Goal: Transaction & Acquisition: Purchase product/service

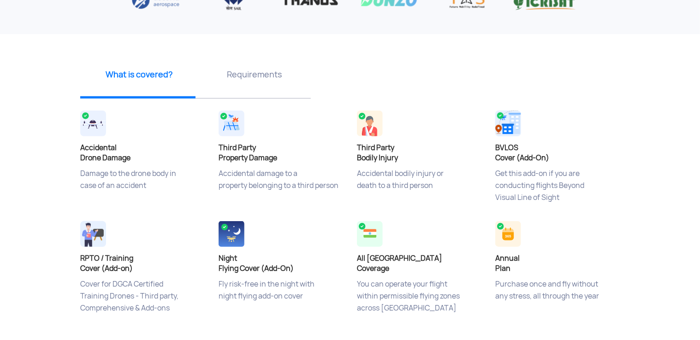
scroll to position [286, 0]
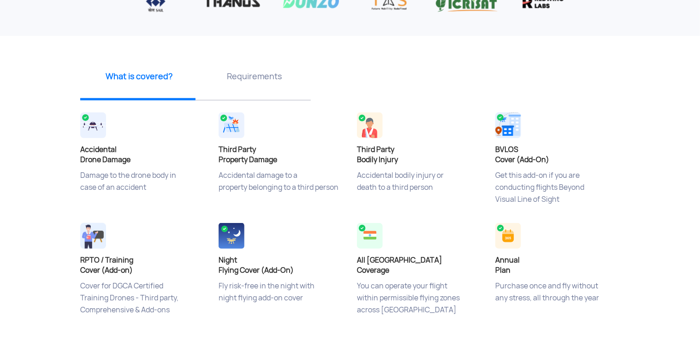
click at [235, 153] on h4 "Third Party Property Damage" at bounding box center [281, 155] width 125 height 20
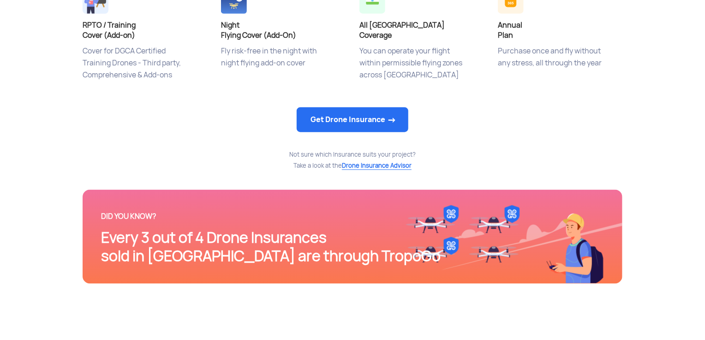
scroll to position [520, 0]
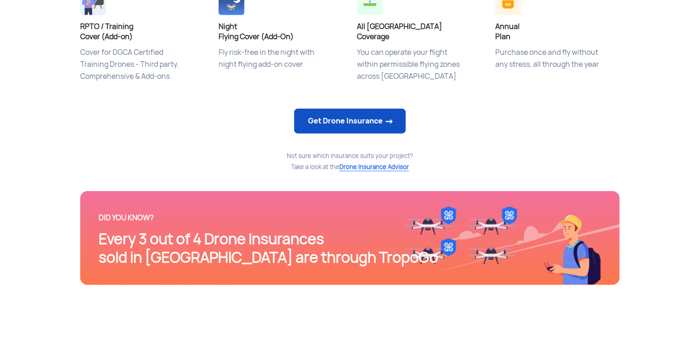
click at [326, 124] on link "Get Drone Insurance" at bounding box center [350, 121] width 112 height 25
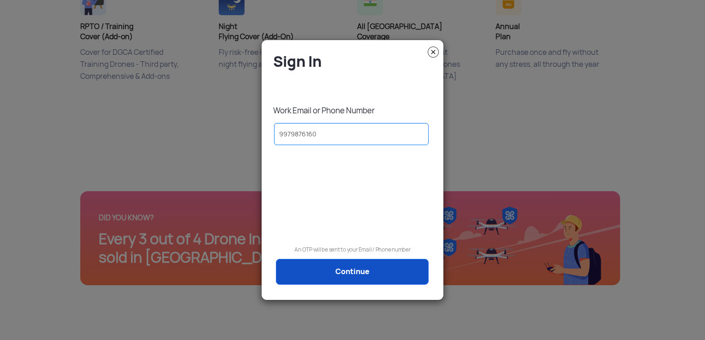
type input "9979876160"
click at [385, 274] on link "Continue" at bounding box center [352, 272] width 153 height 26
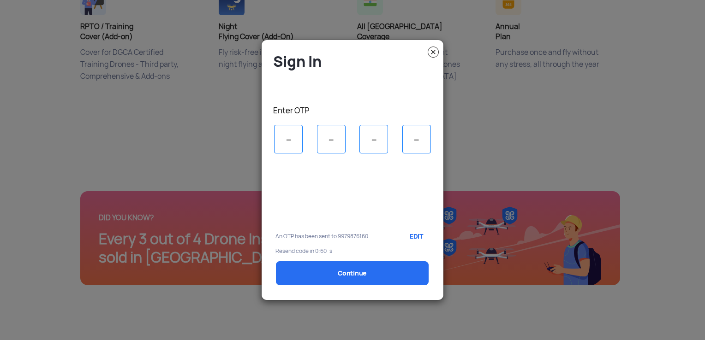
scroll to position [0, 0]
type input "5"
type input "8"
type input "1"
type input "7"
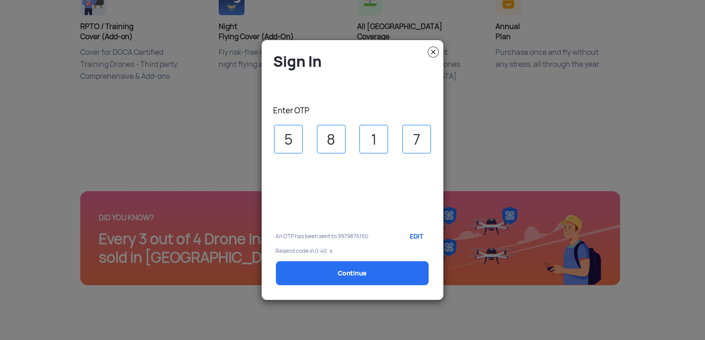
select select "1000000"
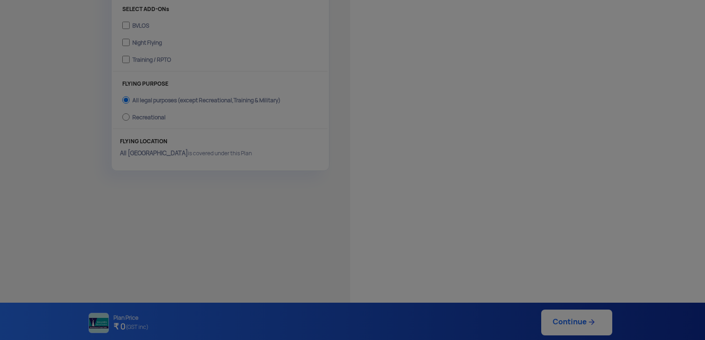
type input "[DATE] 12:15:00 PM"
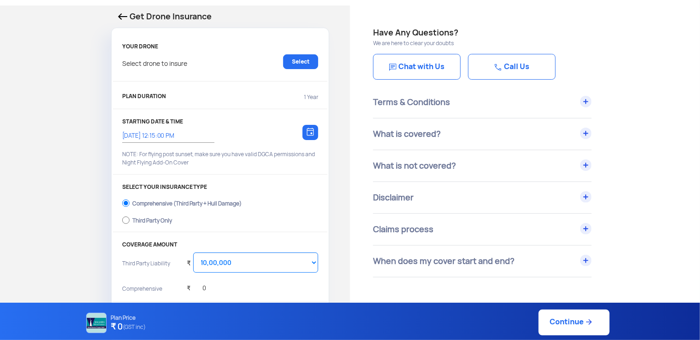
scroll to position [32, 0]
click at [126, 217] on input "Third Party Only" at bounding box center [125, 220] width 7 height 13
radio input "true"
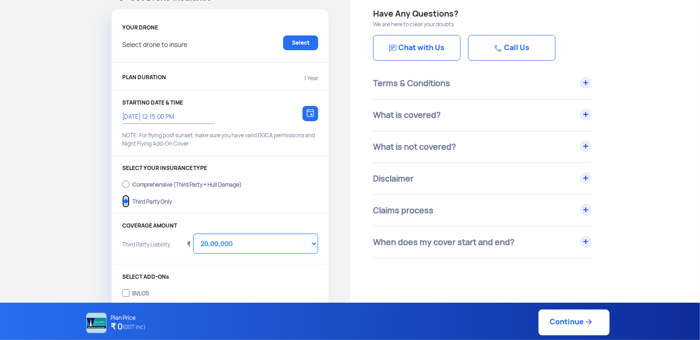
scroll to position [51, 0]
click at [584, 116] on div "What is covered?" at bounding box center [482, 114] width 219 height 31
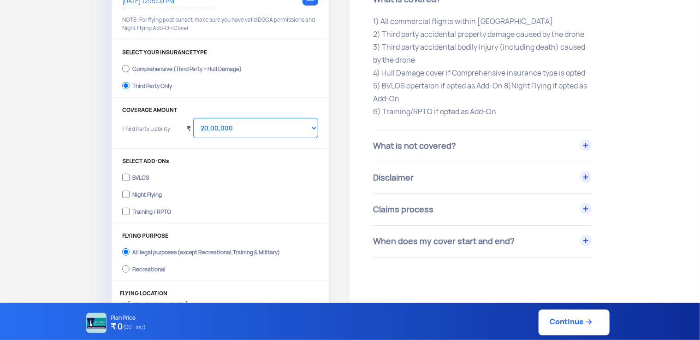
scroll to position [166, 0]
click at [530, 146] on div "What is not covered?" at bounding box center [482, 145] width 219 height 31
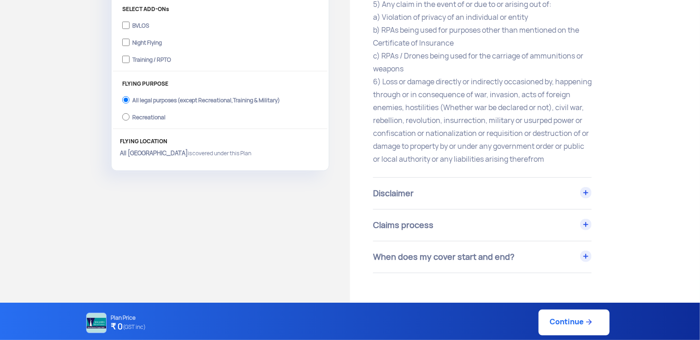
scroll to position [337, 0]
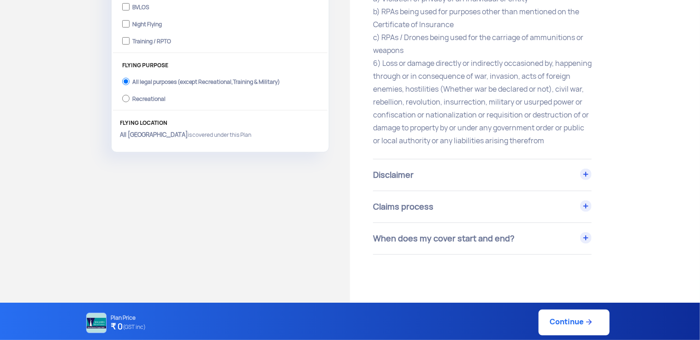
click at [504, 219] on div "Claims process" at bounding box center [482, 206] width 219 height 31
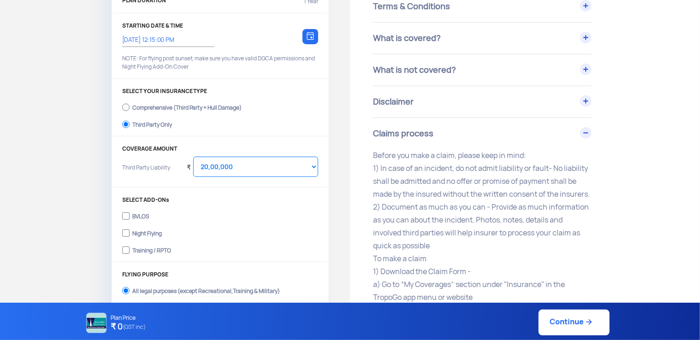
scroll to position [127, 0]
click at [524, 134] on div "Claims process" at bounding box center [482, 134] width 219 height 31
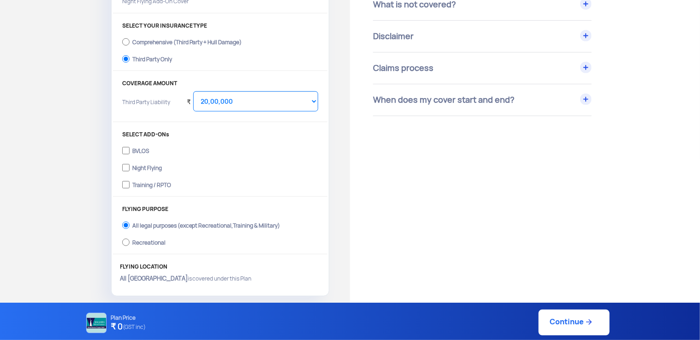
scroll to position [194, 0]
drag, startPoint x: 151, startPoint y: 148, endPoint x: 131, endPoint y: 148, distance: 19.8
click at [131, 148] on label "BVLOS" at bounding box center [220, 149] width 196 height 15
copy div "BVLOS"
click at [341, 161] on div "Get Drone Insurance YOUR DRONE Select drone to insure Select PLAN DURATION 1 Ye…" at bounding box center [175, 71] width 350 height 457
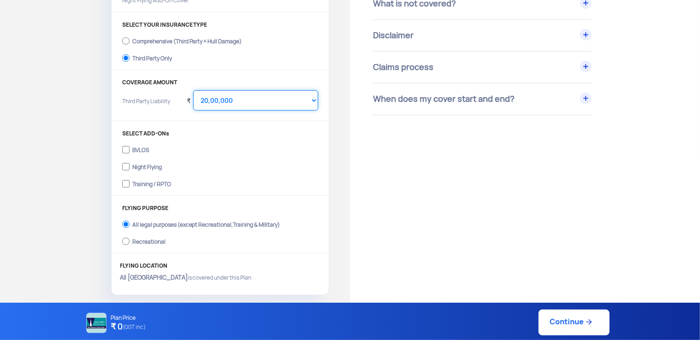
click at [312, 102] on select "Select Amount 20,00,000 25,00,000 30,00,000 35,00,000 40,00,000 45,00,000 50,00…" at bounding box center [255, 100] width 125 height 20
select select "2500000"
click at [193, 90] on select "Select Amount 20,00,000 25,00,000 30,00,000 35,00,000 40,00,000 45,00,000 50,00…" at bounding box center [255, 100] width 125 height 20
click at [342, 141] on div "Get Drone Insurance YOUR DRONE Select drone to insure Select PLAN DURATION 1 Ye…" at bounding box center [175, 71] width 350 height 457
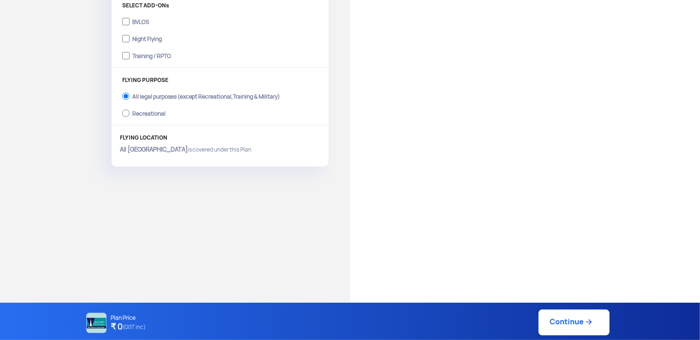
scroll to position [323, 0]
click at [563, 322] on link "Continue" at bounding box center [574, 323] width 71 height 26
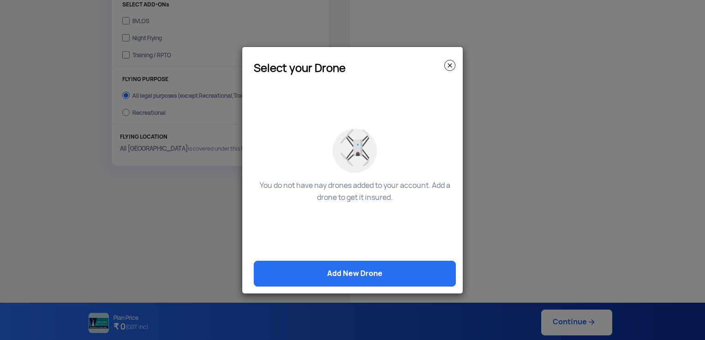
click at [451, 67] on img at bounding box center [449, 65] width 11 height 11
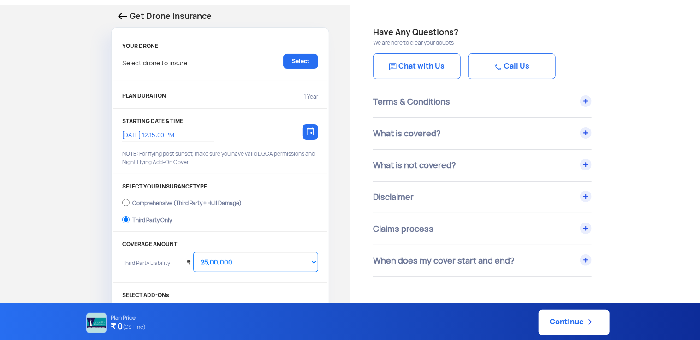
scroll to position [0, 0]
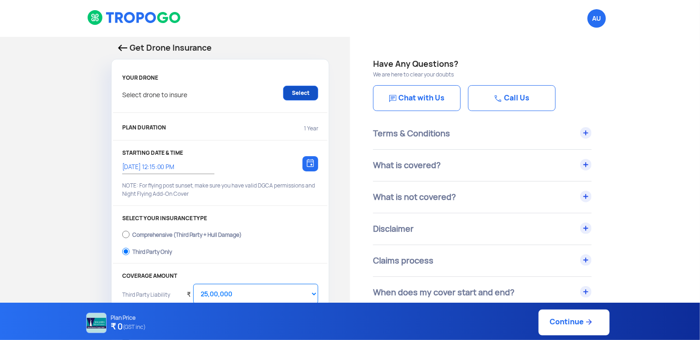
click at [299, 90] on link "Select" at bounding box center [300, 93] width 35 height 15
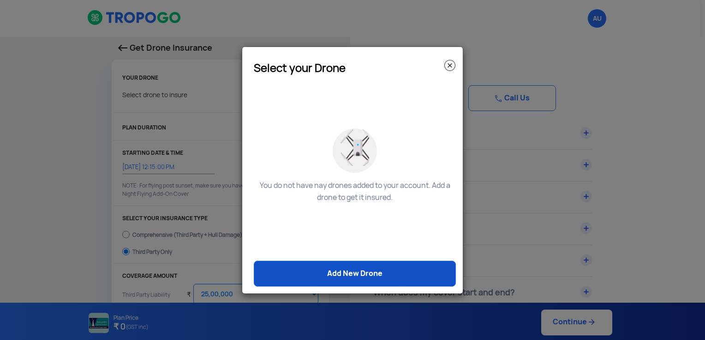
click at [327, 271] on link "Add New Drone" at bounding box center [355, 274] width 202 height 26
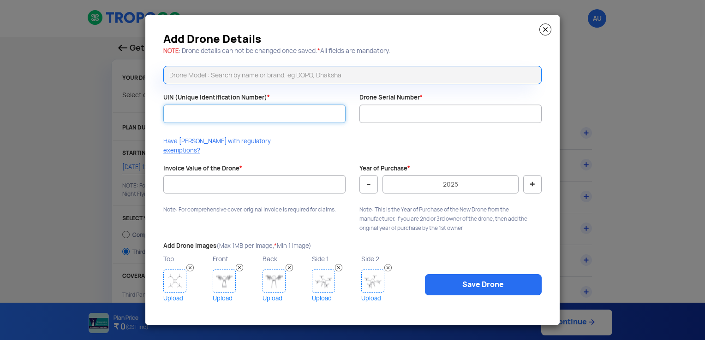
click at [178, 118] on input "UIN (Unique Identification Number) *" at bounding box center [254, 114] width 182 height 18
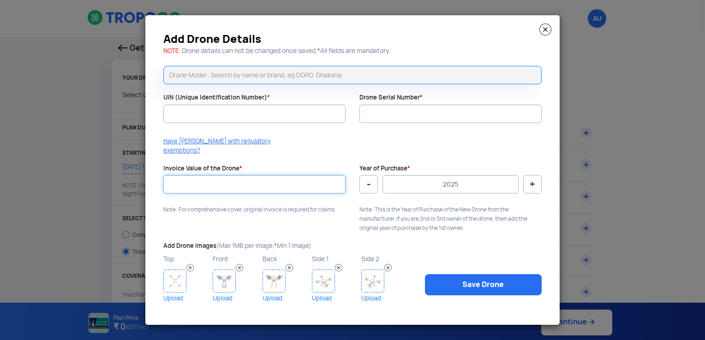
click at [231, 178] on input "Invoice Value of the Drone *" at bounding box center [254, 184] width 182 height 18
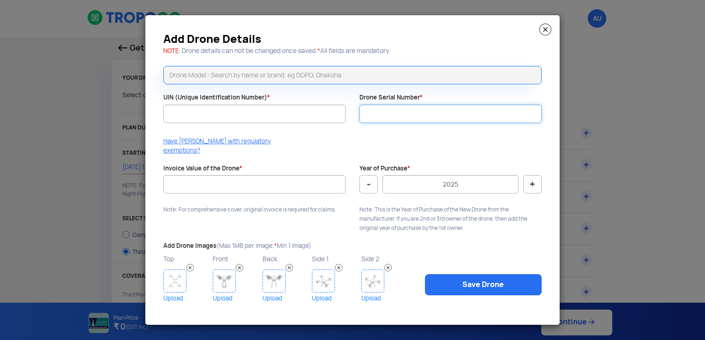
click at [384, 116] on input "Drone Serial Number *" at bounding box center [450, 114] width 182 height 18
click at [301, 112] on input "UIN (Unique Identification Number) *" at bounding box center [254, 114] width 182 height 18
click at [546, 33] on img at bounding box center [545, 30] width 12 height 12
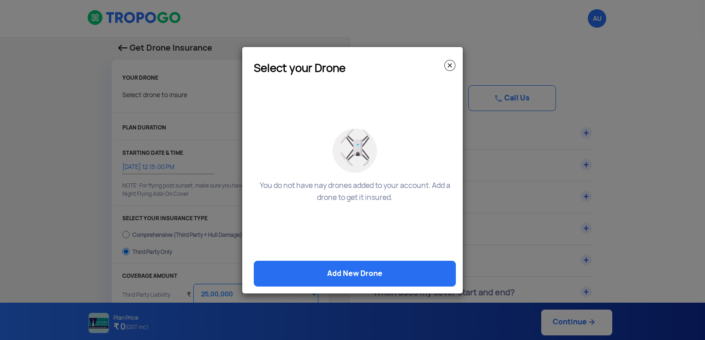
click at [449, 65] on img at bounding box center [449, 65] width 11 height 11
